Goal: Task Accomplishment & Management: Use online tool/utility

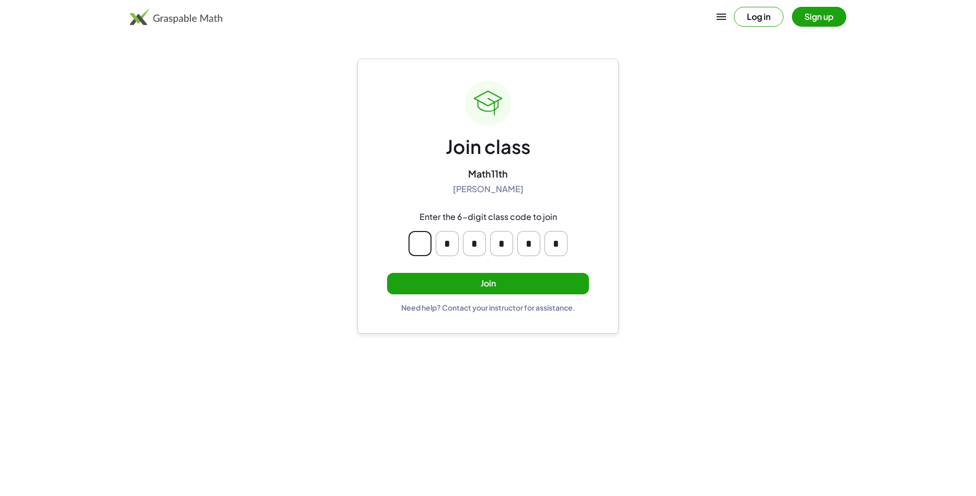
type input "*"
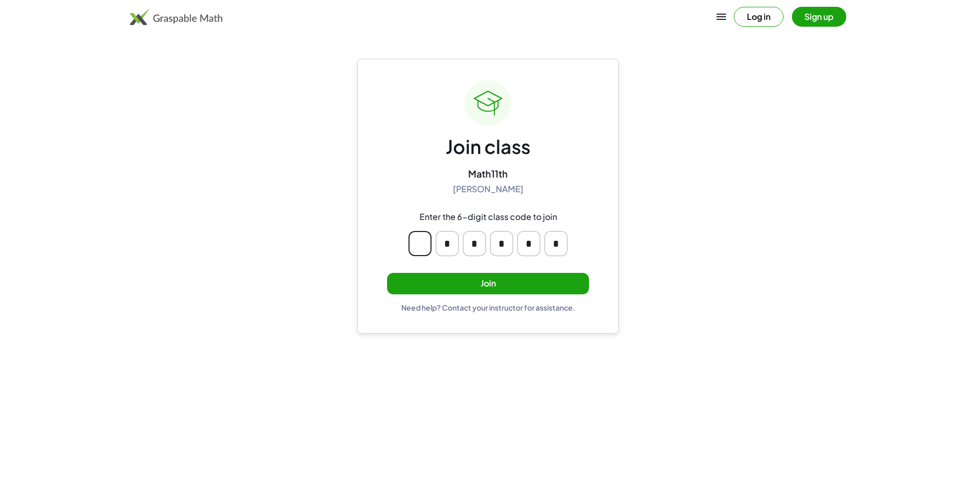
type input "*"
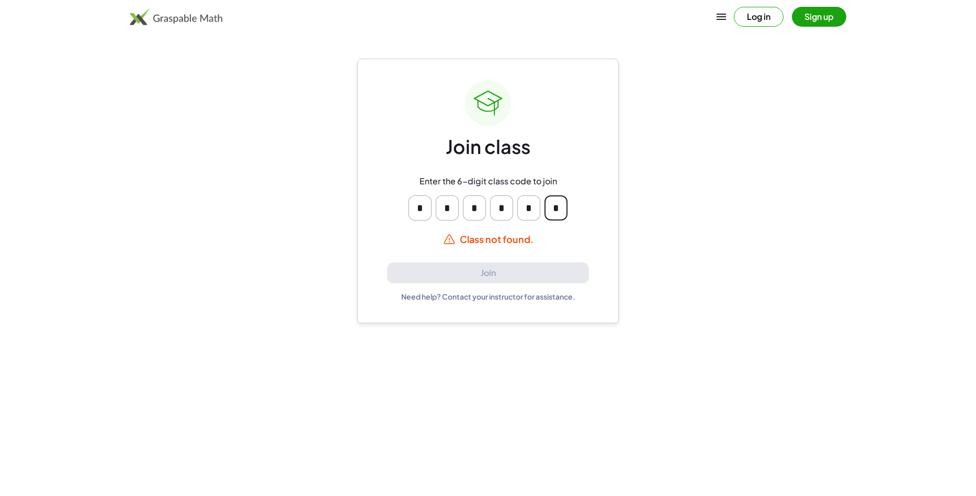
type input "*"
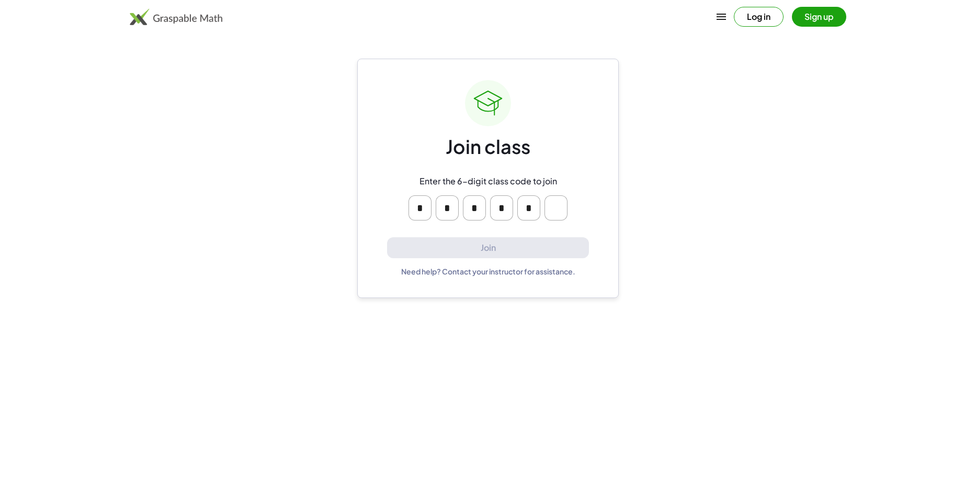
click at [639, 211] on main "Join class Enter the 6-digit class code to join * * * * * Join Need help? Conta…" at bounding box center [488, 248] width 976 height 496
